Goal: Book appointment/travel/reservation

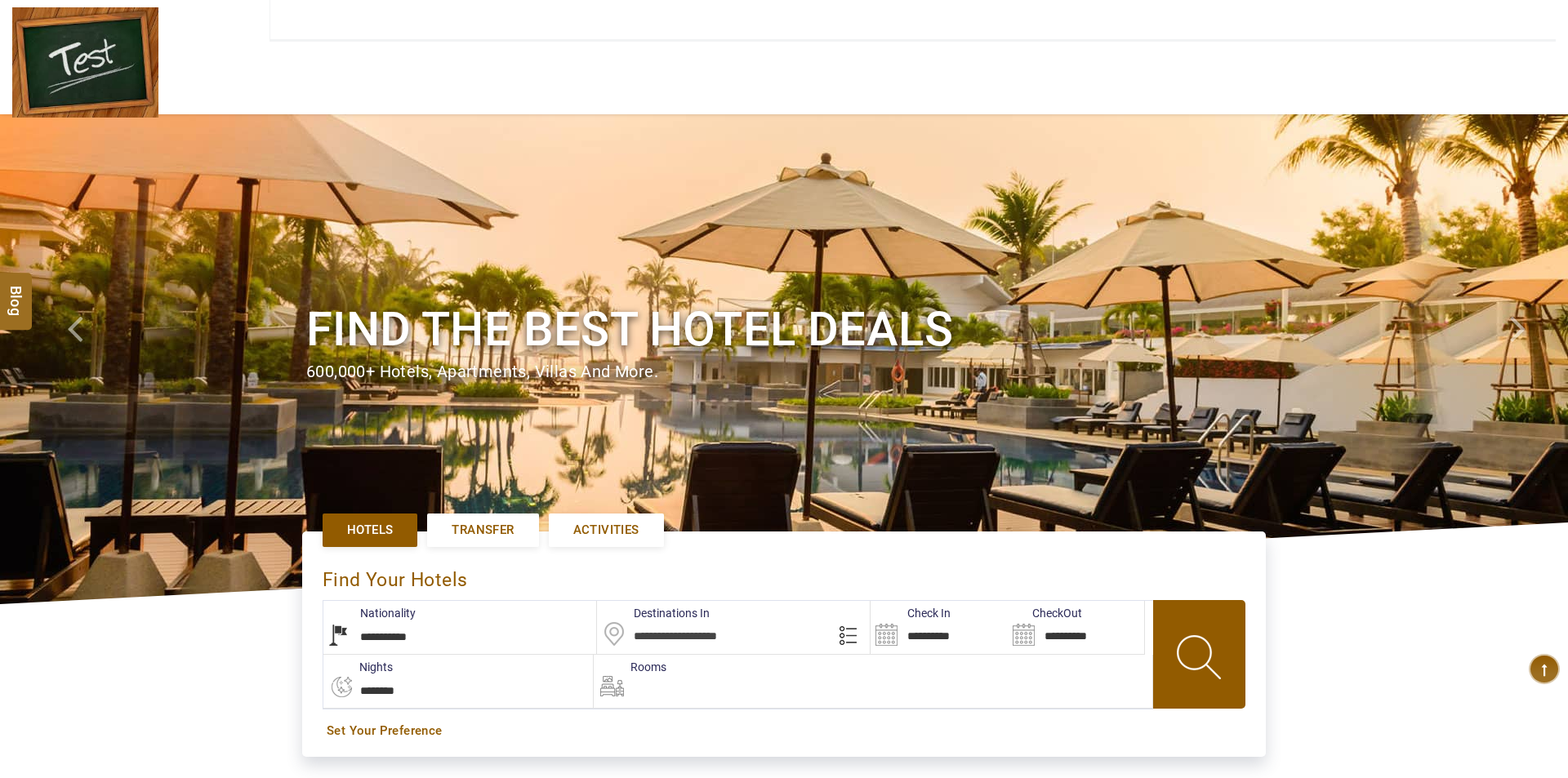
type input "**********"
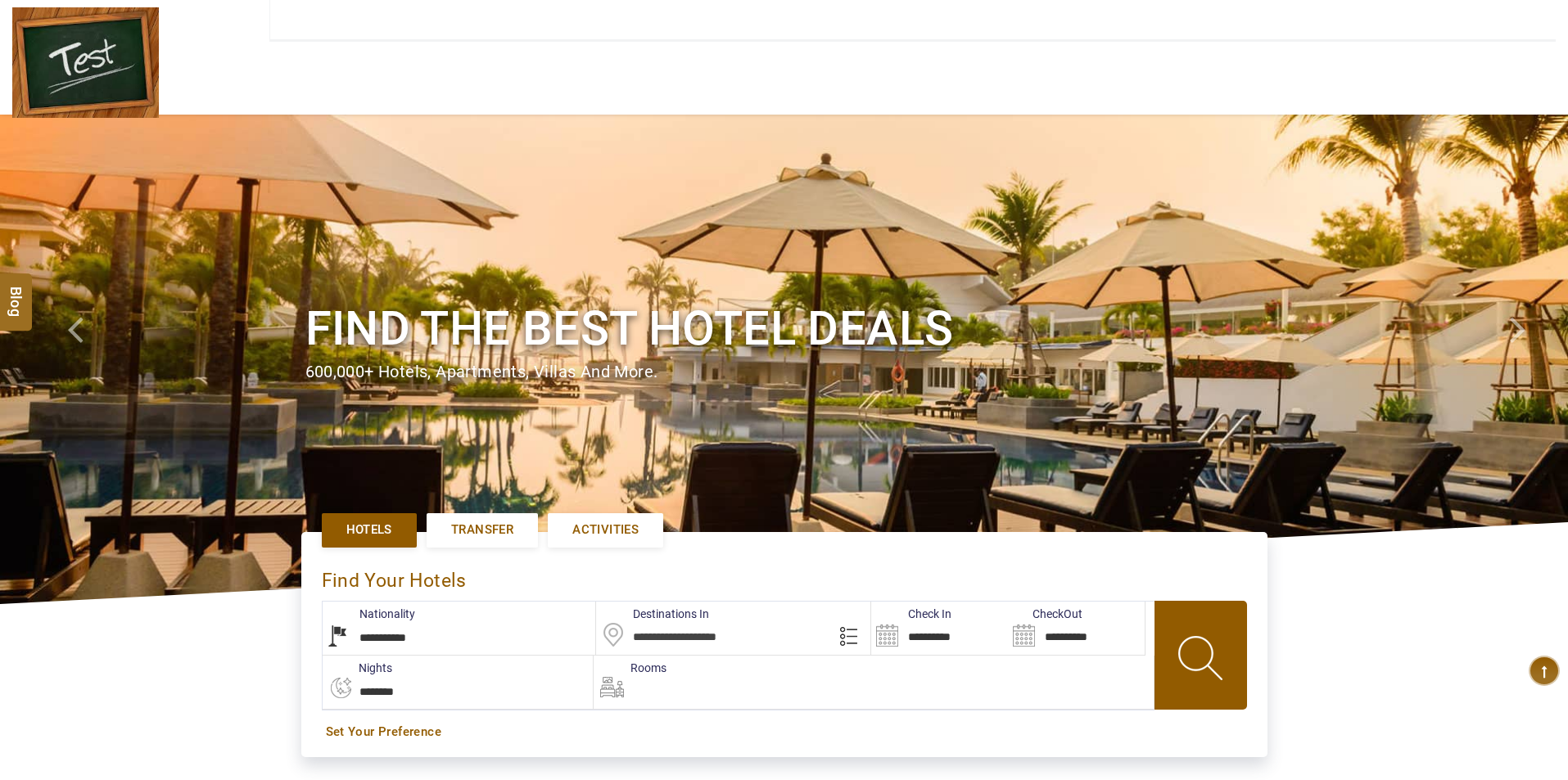
select select "*****"
